Goal: Transaction & Acquisition: Book appointment/travel/reservation

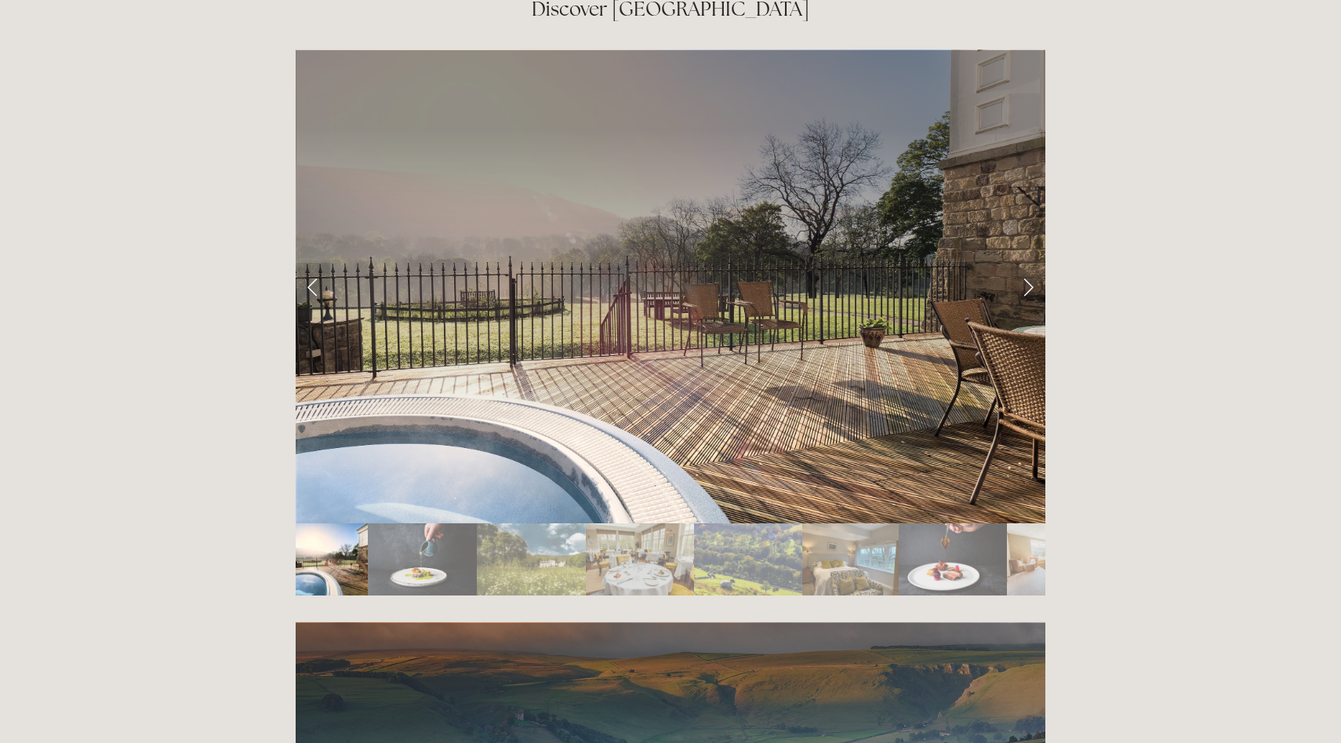
scroll to position [2713, 0]
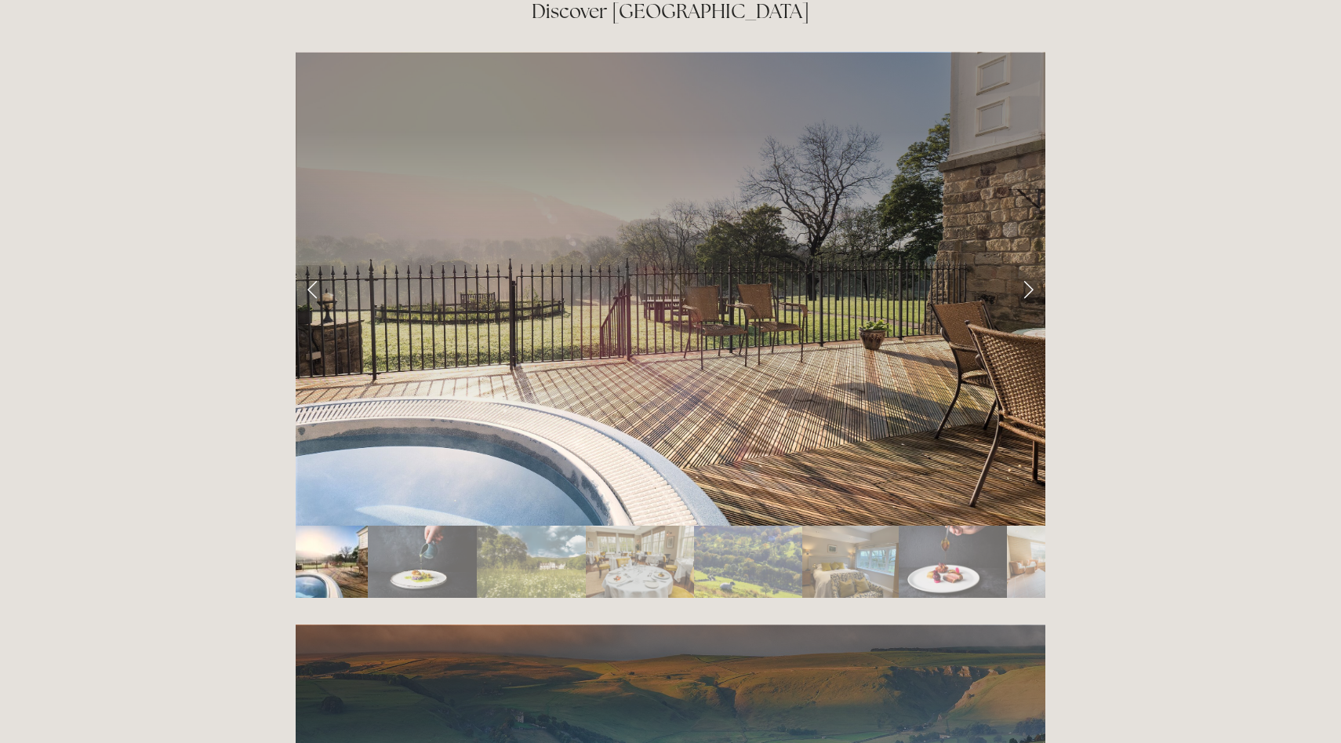
click at [415, 525] on img "Slide 2" at bounding box center [422, 561] width 109 height 72
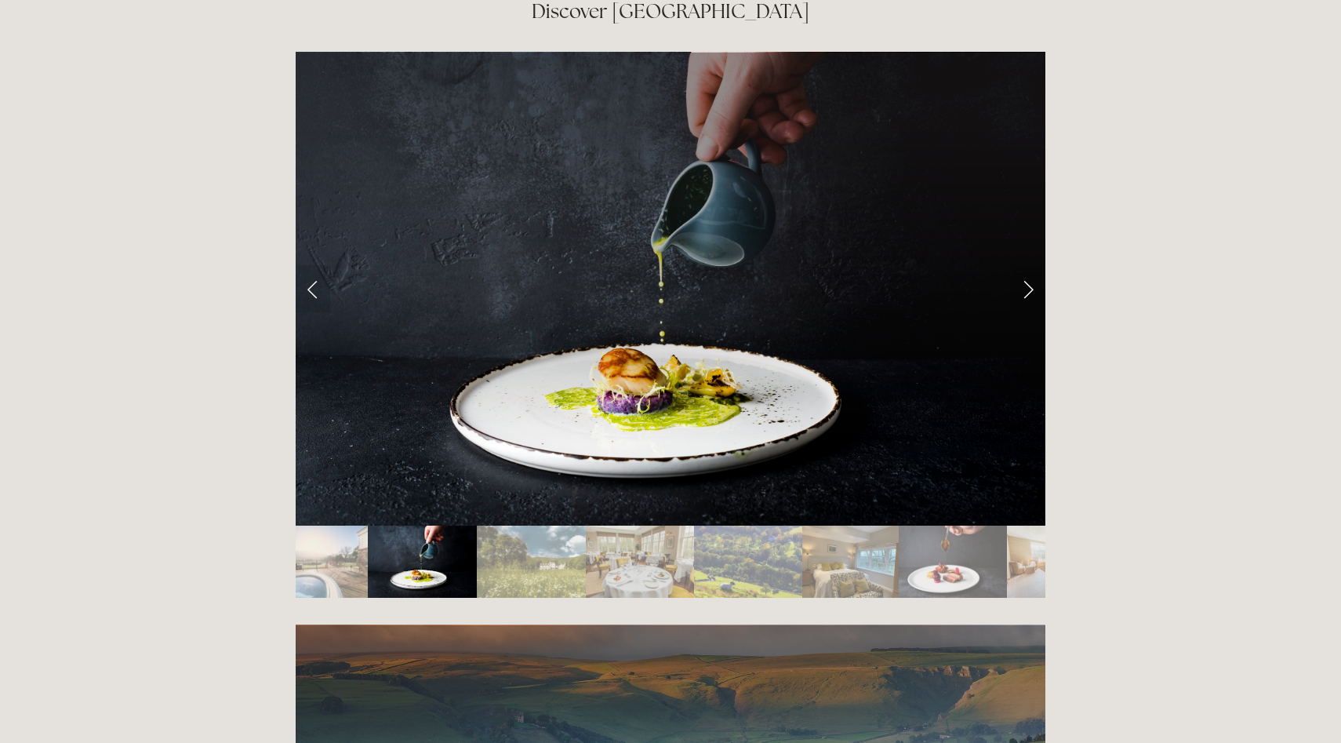
click at [599, 525] on img "Slide 4" at bounding box center [640, 561] width 108 height 72
click at [644, 525] on img "Slide 4" at bounding box center [640, 561] width 108 height 72
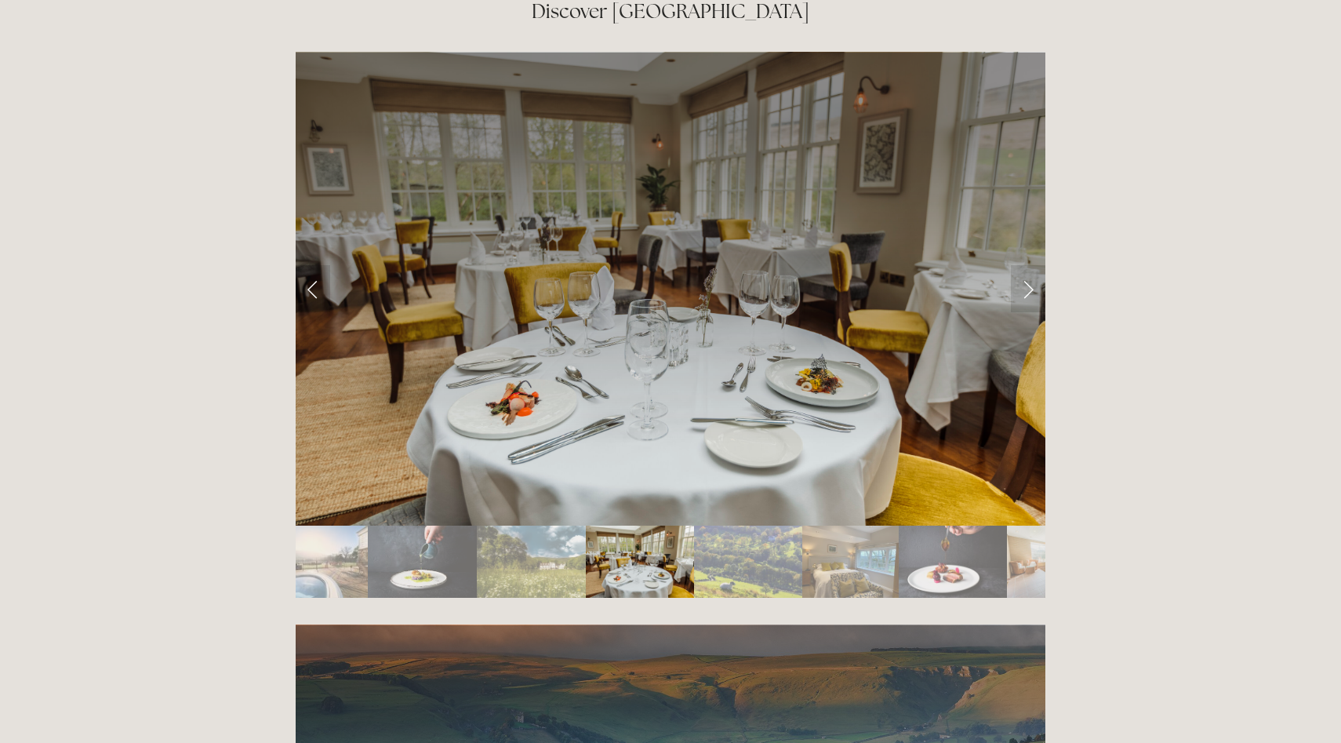
click at [724, 525] on img "Slide 5" at bounding box center [748, 561] width 108 height 72
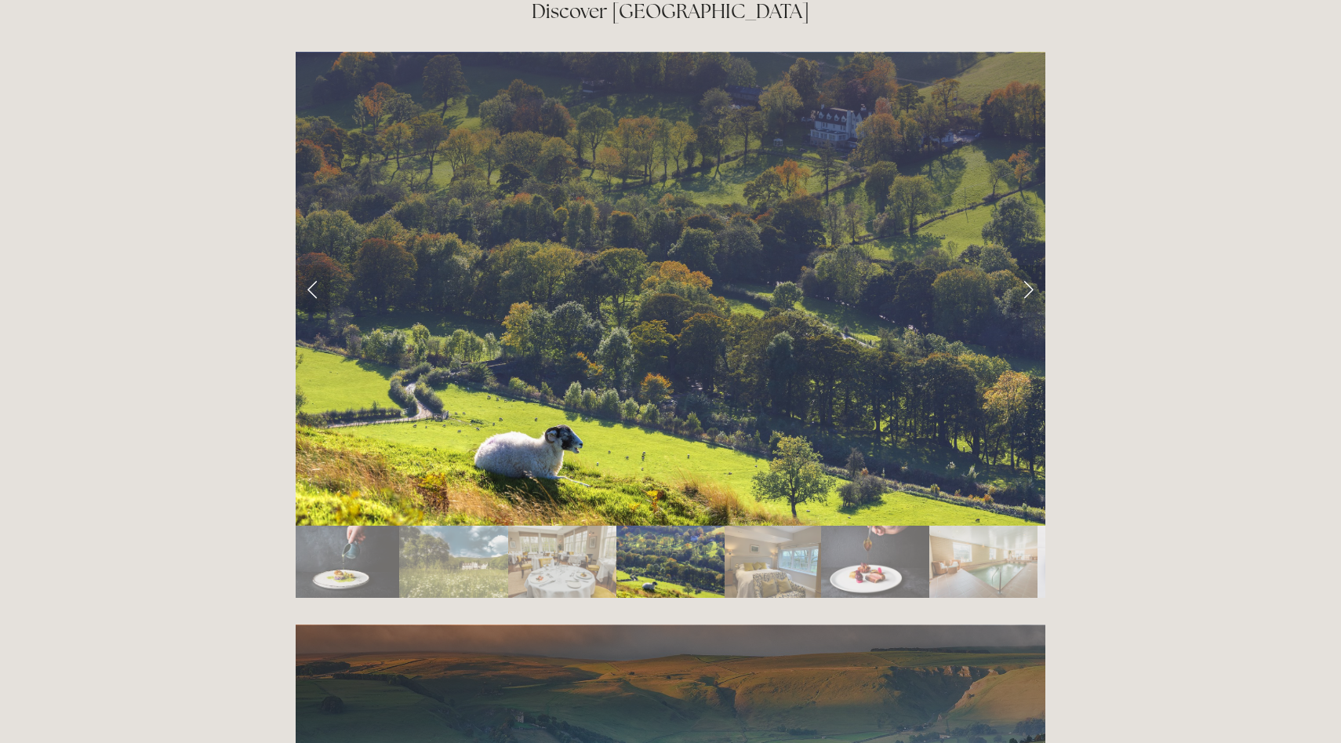
click at [785, 522] on div at bounding box center [670, 324] width 776 height 572
click at [773, 525] on img "Slide 6" at bounding box center [773, 561] width 96 height 72
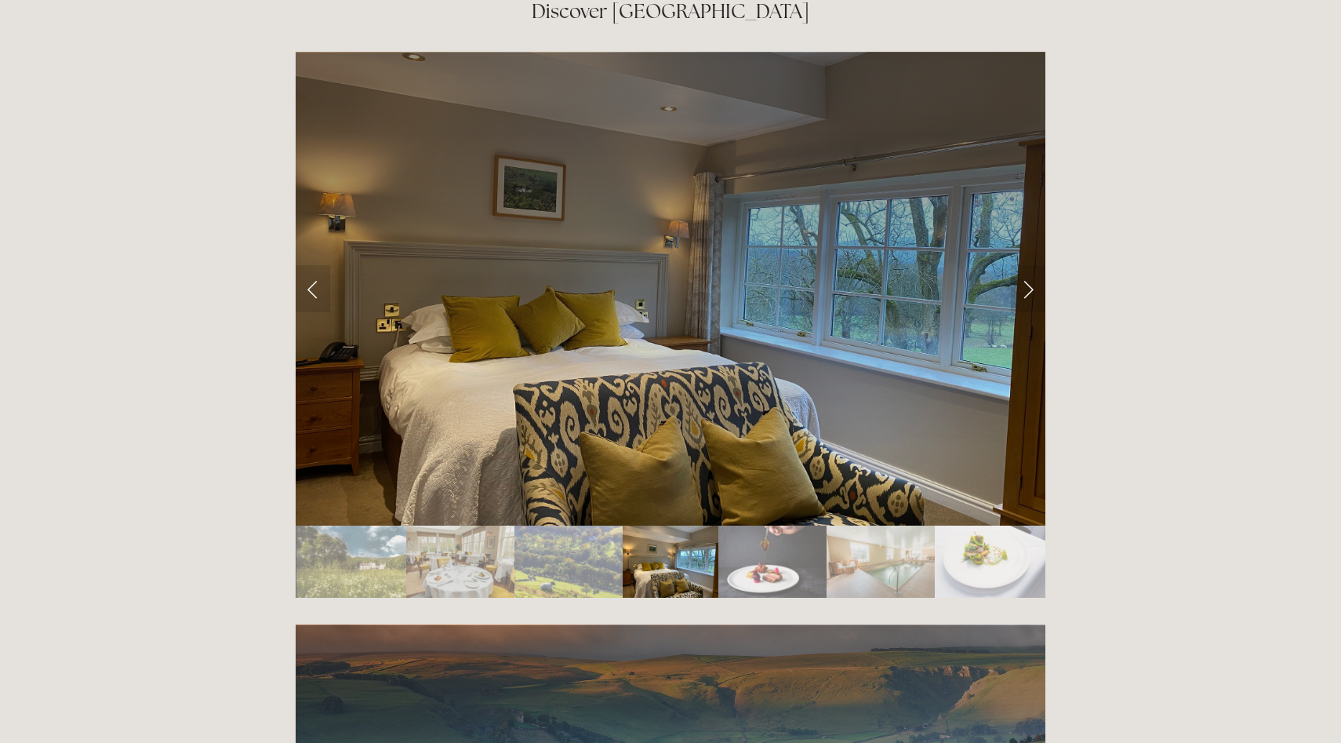
click at [762, 525] on img "Slide 7" at bounding box center [772, 561] width 108 height 72
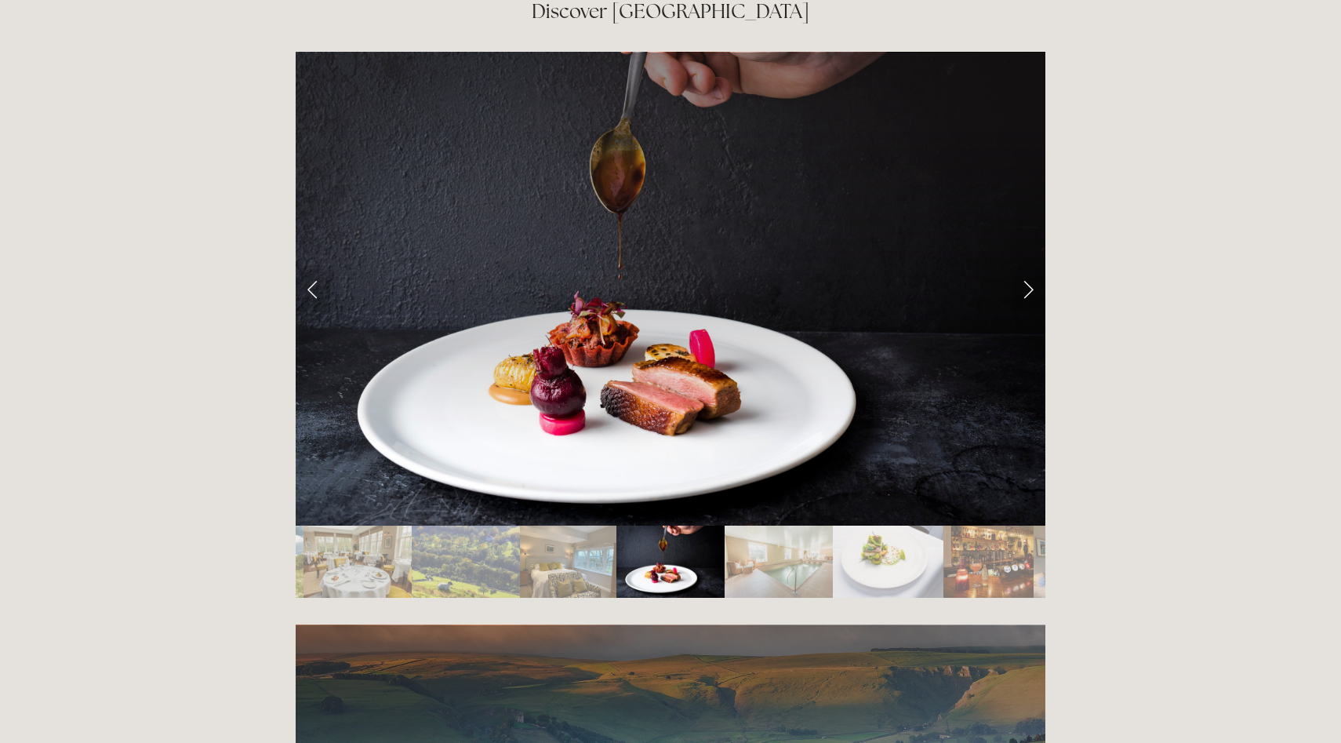
click at [791, 525] on img "Slide 8" at bounding box center [779, 561] width 108 height 72
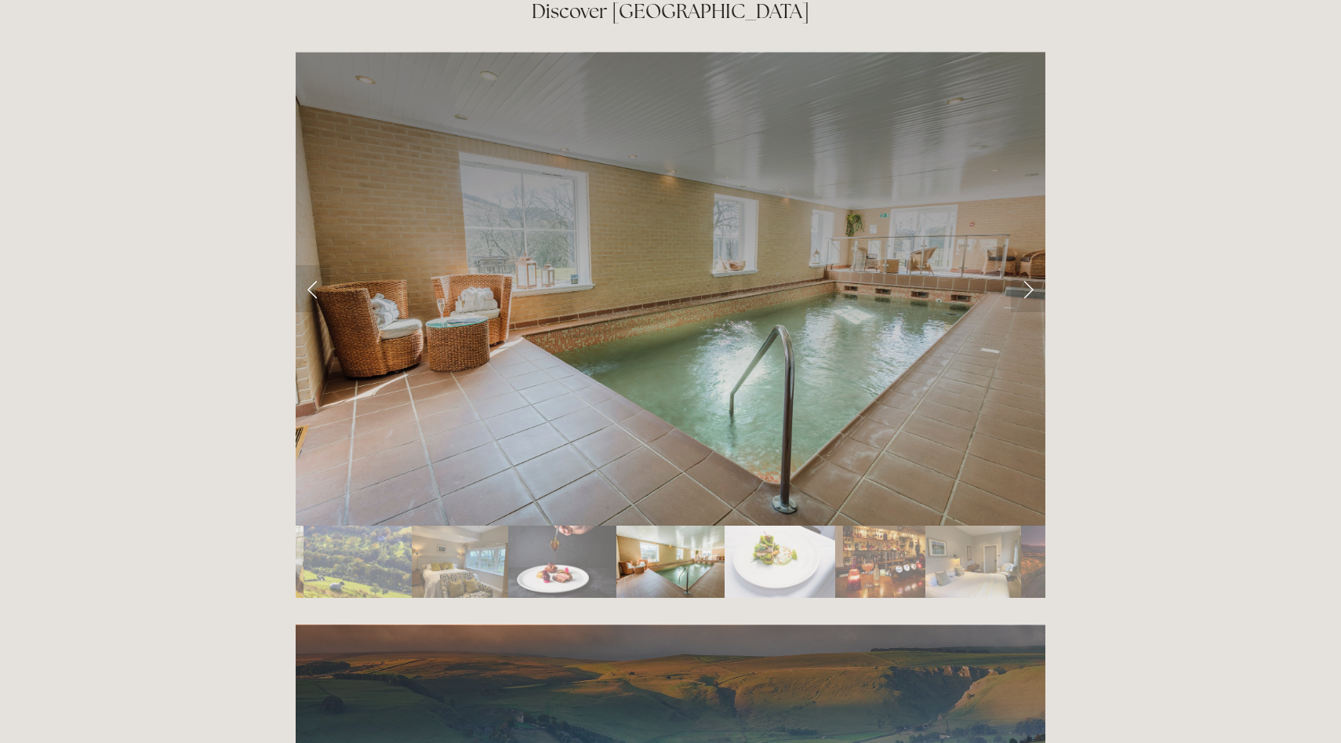
click at [867, 525] on img "Slide 10" at bounding box center [880, 561] width 90 height 72
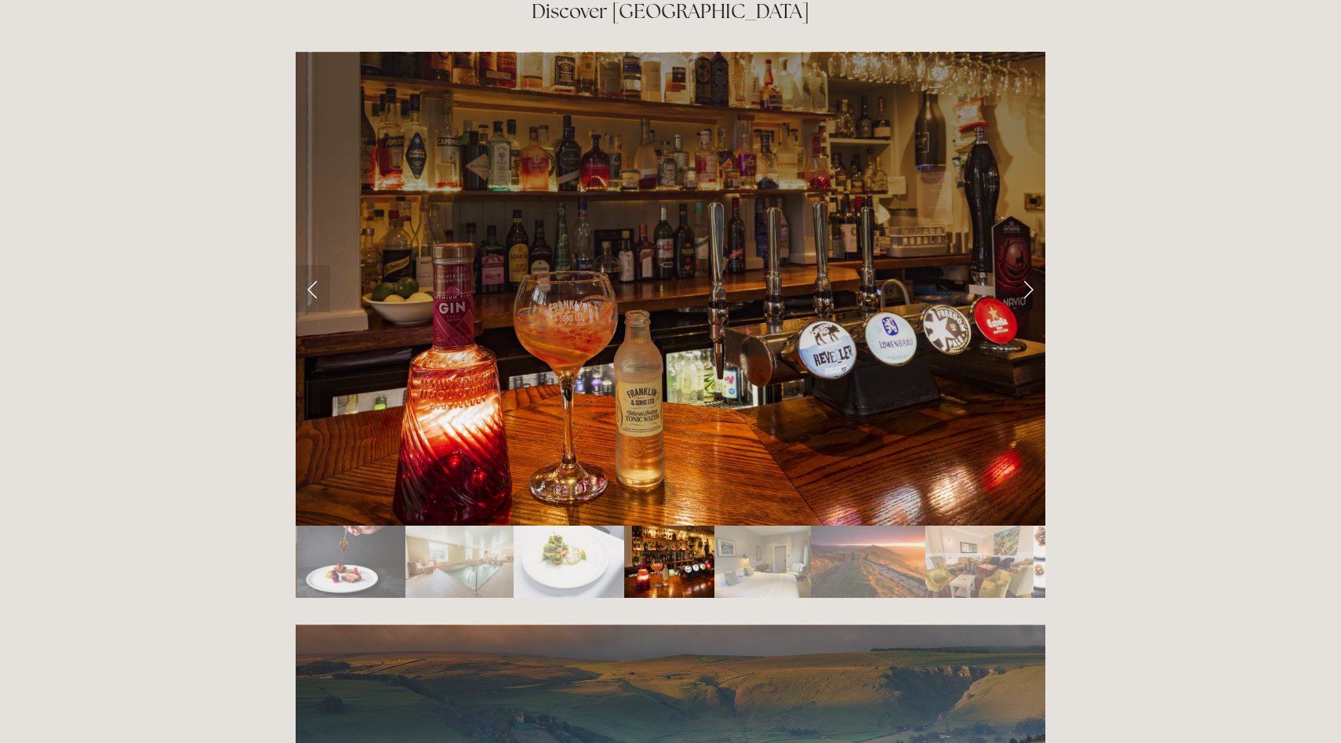
click at [765, 525] on img "Slide 11" at bounding box center [762, 561] width 96 height 72
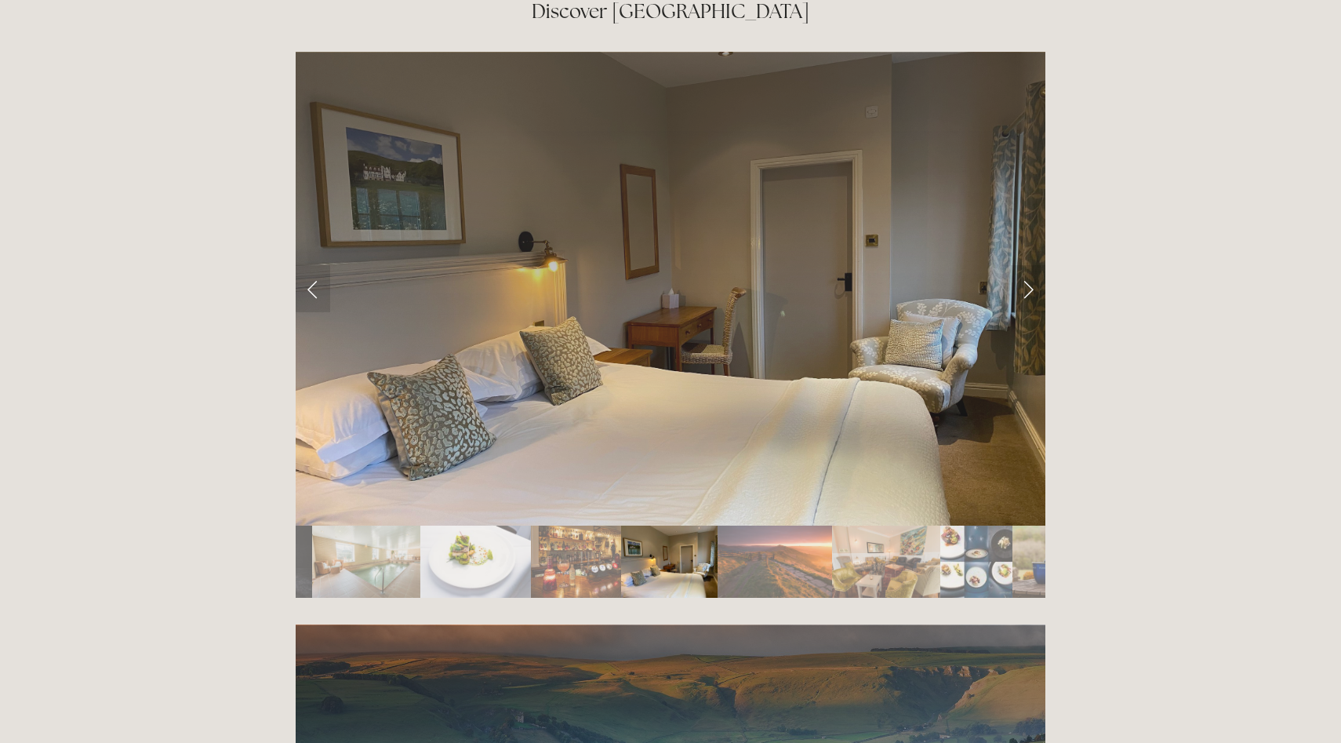
click at [759, 525] on img "Slide 12" at bounding box center [775, 561] width 115 height 72
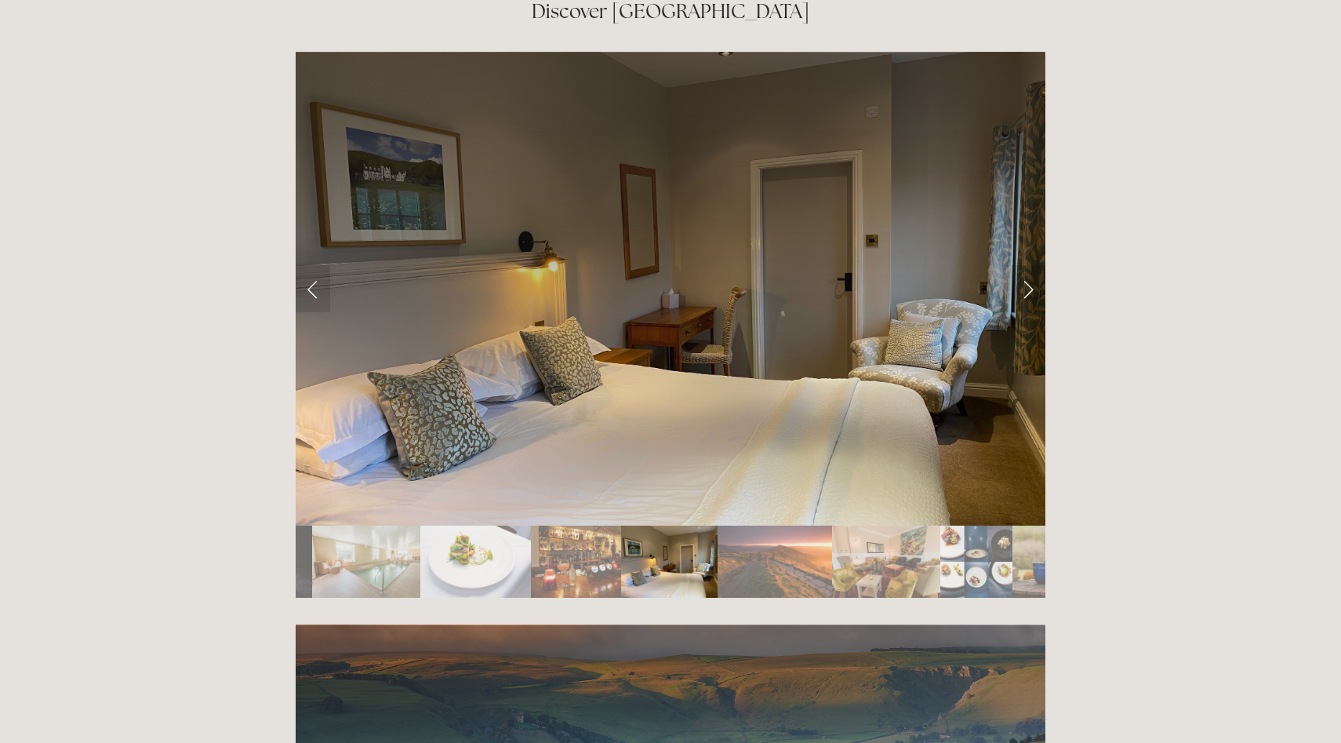
click at [759, 525] on img "Slide 12" at bounding box center [775, 561] width 115 height 72
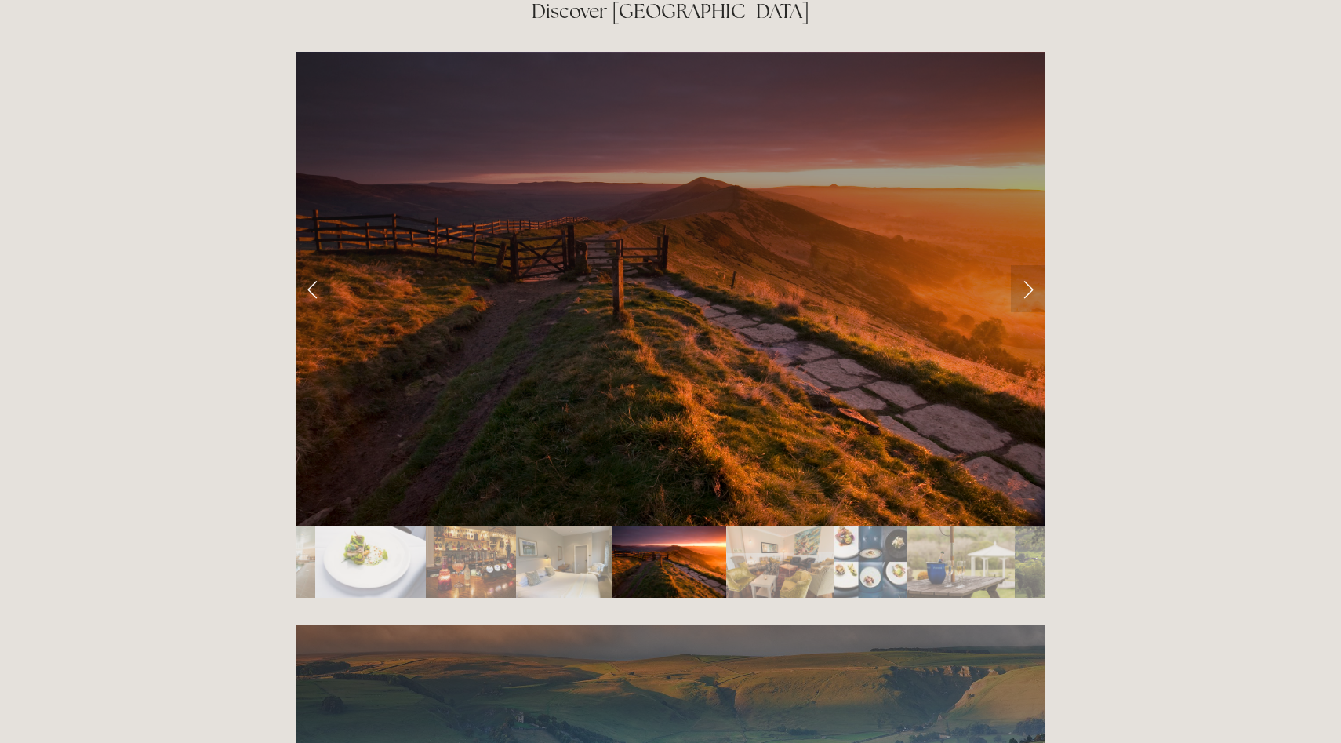
click at [947, 525] on img "Slide 15" at bounding box center [961, 561] width 108 height 72
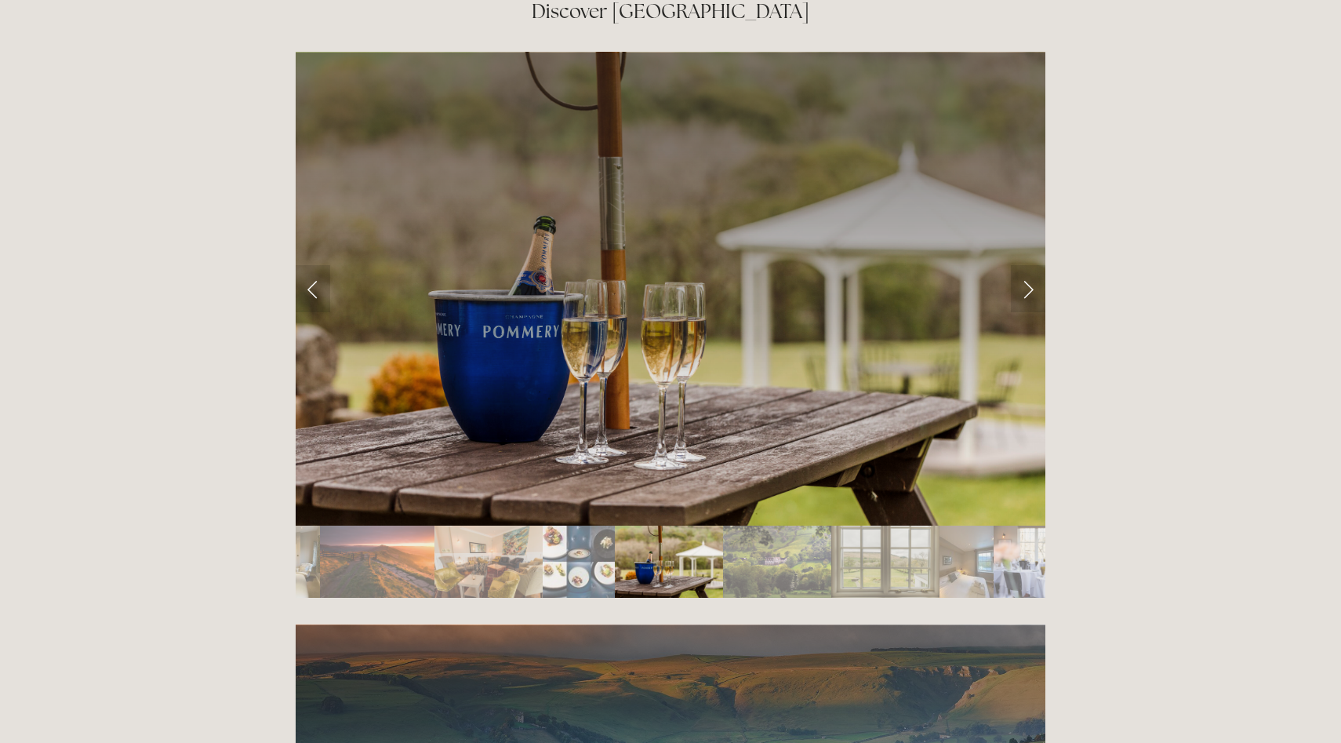
click at [746, 525] on img "Slide 16" at bounding box center [776, 561] width 107 height 72
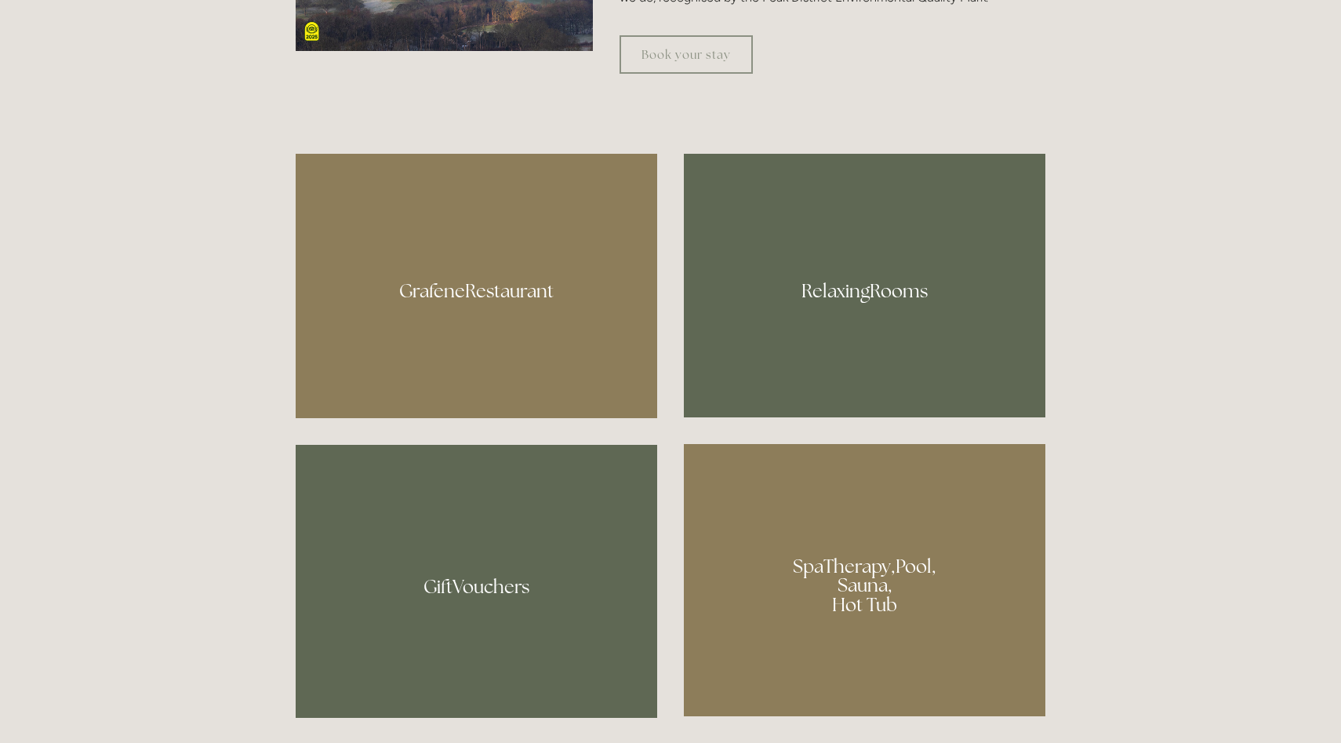
scroll to position [0, 0]
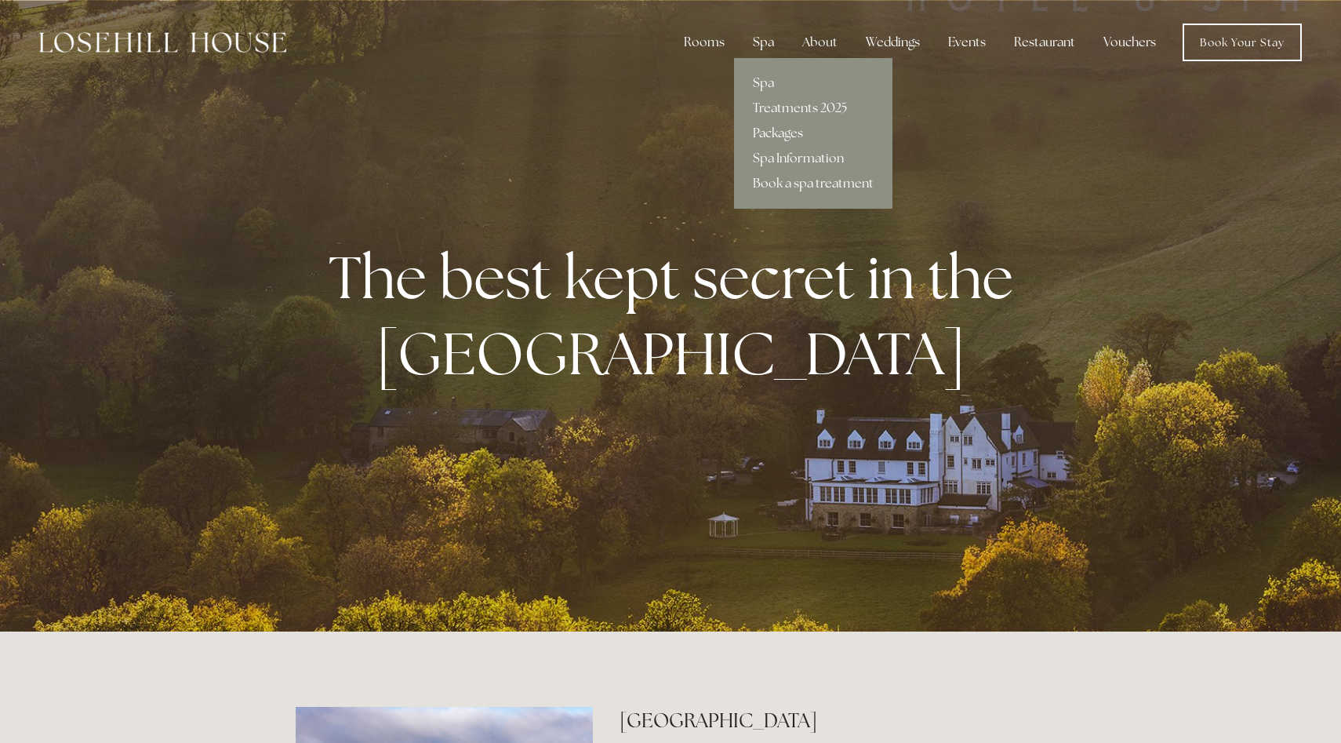
click at [793, 134] on link "Packages" at bounding box center [813, 133] width 158 height 25
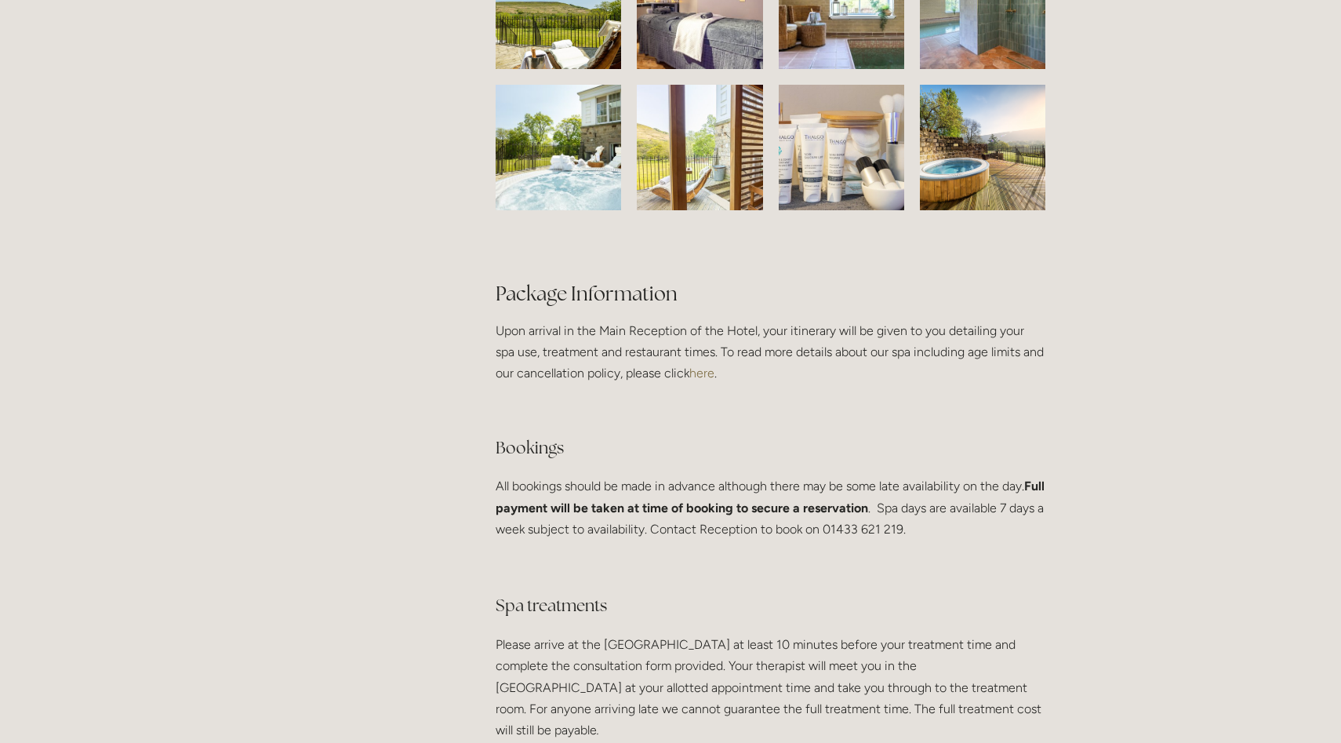
scroll to position [2619, 0]
